Goal: Find specific page/section: Find specific page/section

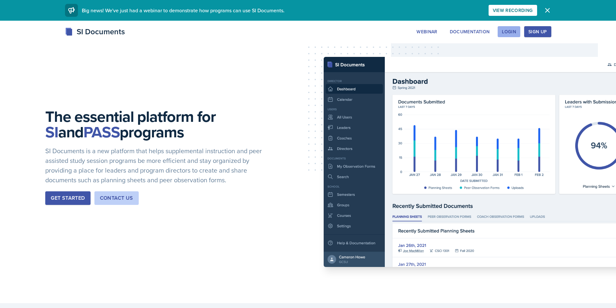
click at [513, 32] on div "Login" at bounding box center [509, 31] width 14 height 5
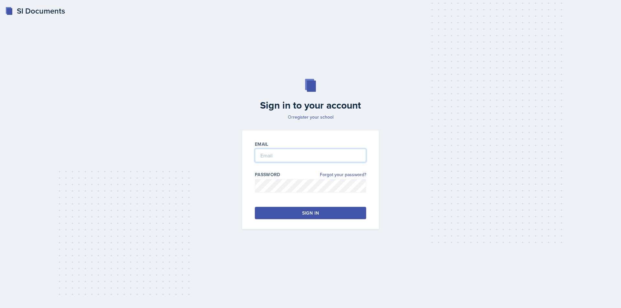
type input "[EMAIL_ADDRESS][DOMAIN_NAME]"
click at [292, 153] on input "[EMAIL_ADDRESS][DOMAIN_NAME]" at bounding box center [310, 156] width 111 height 14
click at [272, 210] on button "Sign in" at bounding box center [310, 213] width 111 height 12
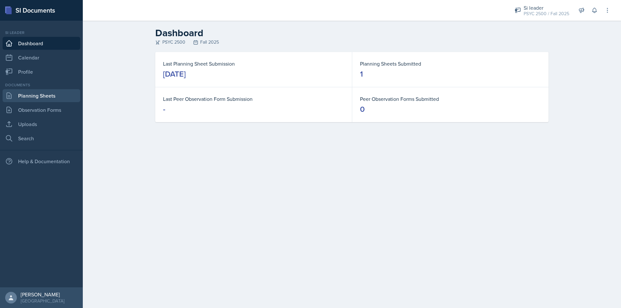
click at [37, 94] on link "Planning Sheets" at bounding box center [42, 95] width 78 height 13
